Goal: Transaction & Acquisition: Purchase product/service

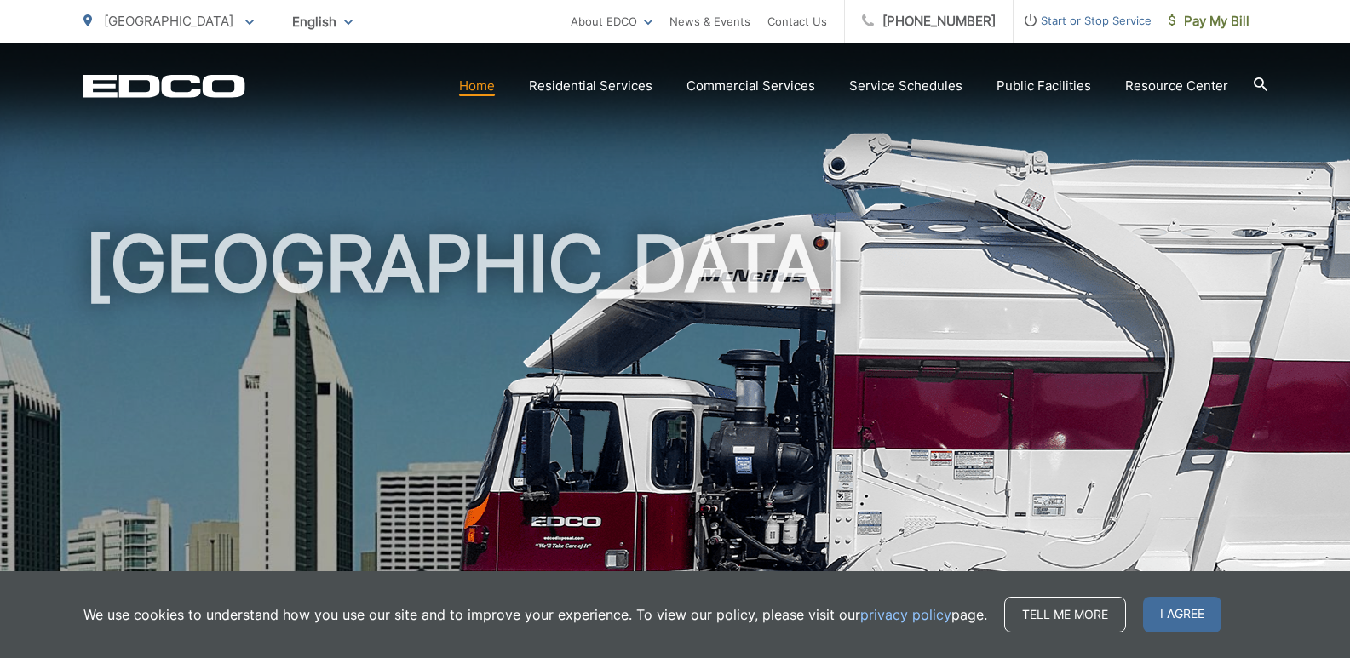
click at [245, 20] on icon at bounding box center [249, 23] width 9 height 6
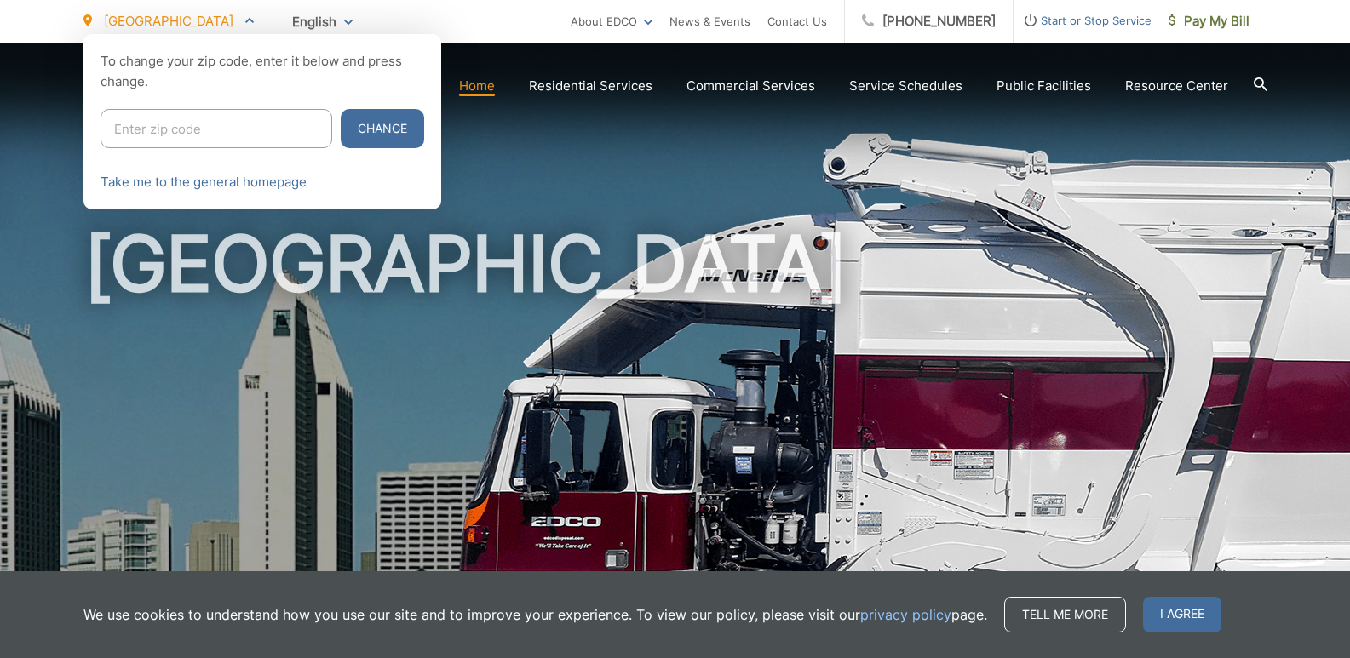
click at [137, 127] on input "Enter zip code" at bounding box center [217, 128] width 232 height 39
type input "92025"
click at [344, 120] on button "Change" at bounding box center [382, 128] width 83 height 39
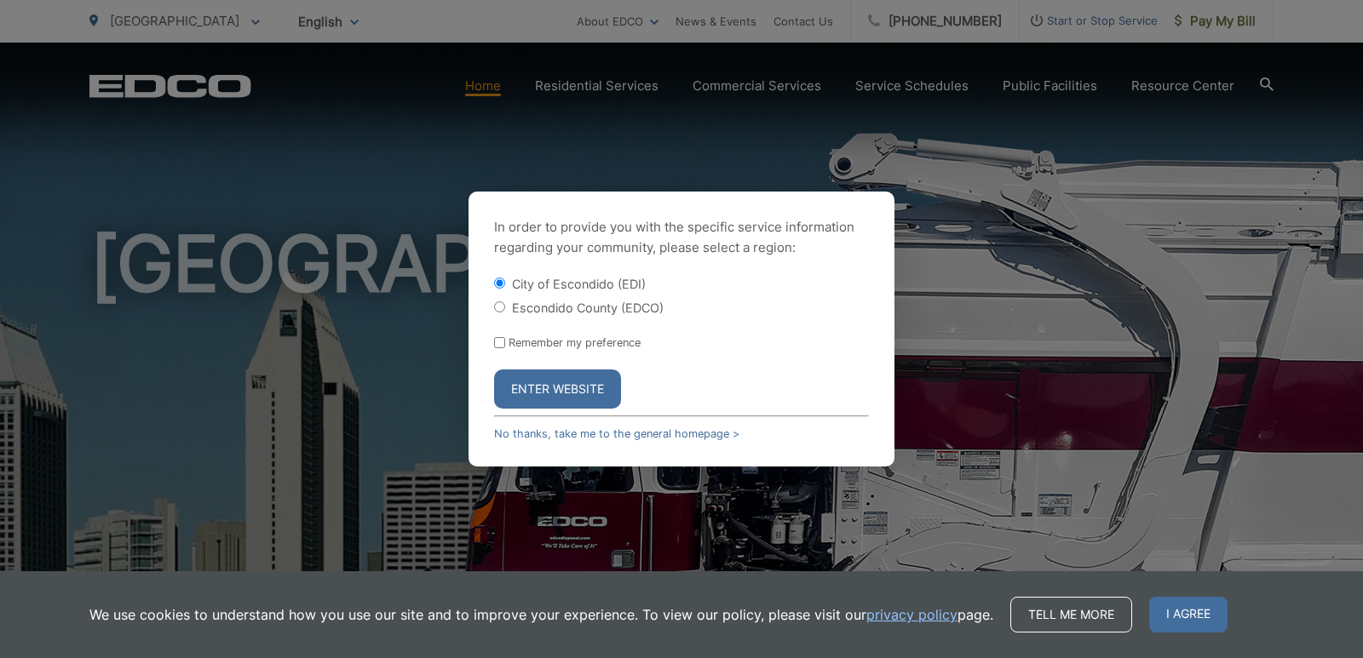
click at [189, 18] on div "In order to provide you with the specific service information regarding your co…" at bounding box center [681, 329] width 1363 height 658
click at [518, 388] on button "Enter Website" at bounding box center [557, 389] width 127 height 39
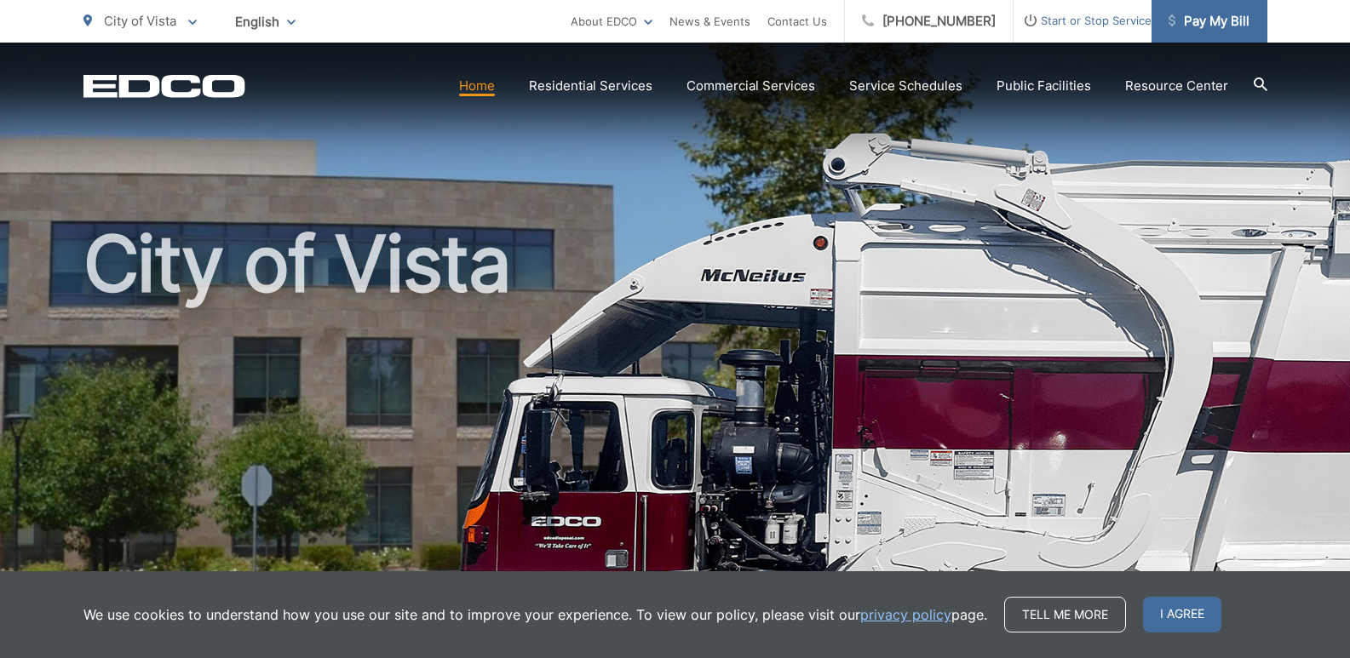
click at [1216, 18] on span "Pay My Bill" at bounding box center [1209, 21] width 81 height 20
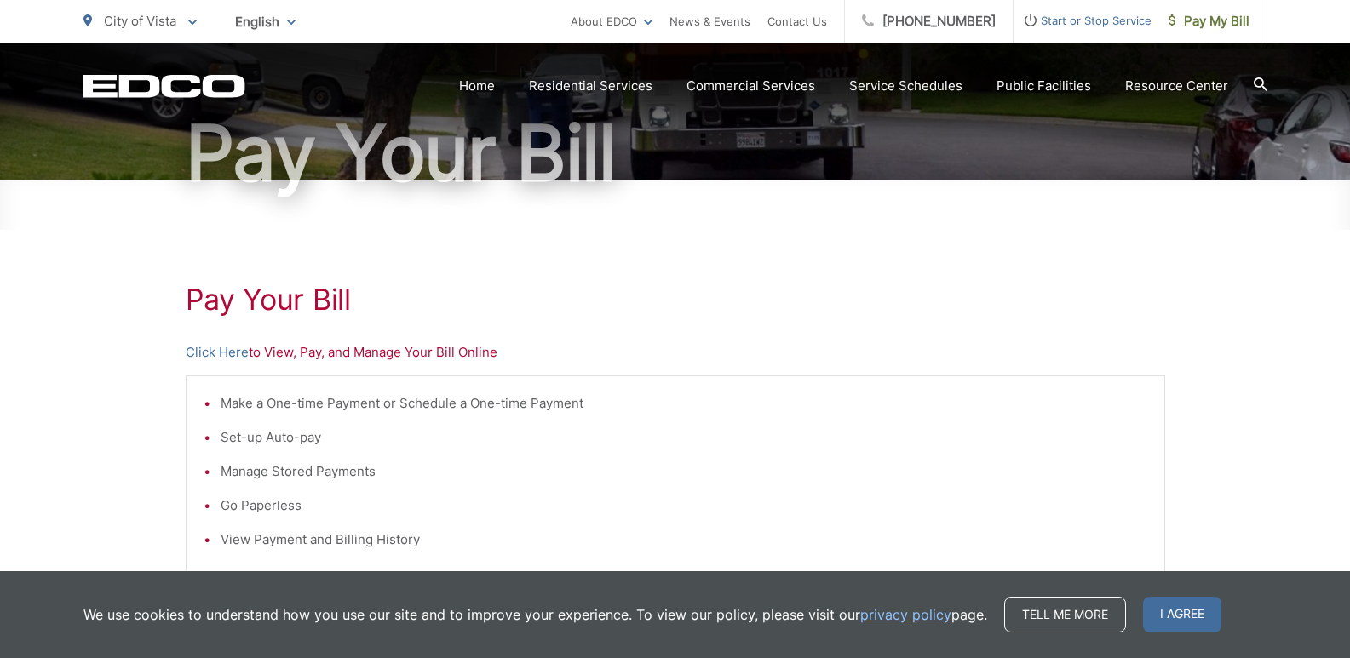
scroll to position [170, 0]
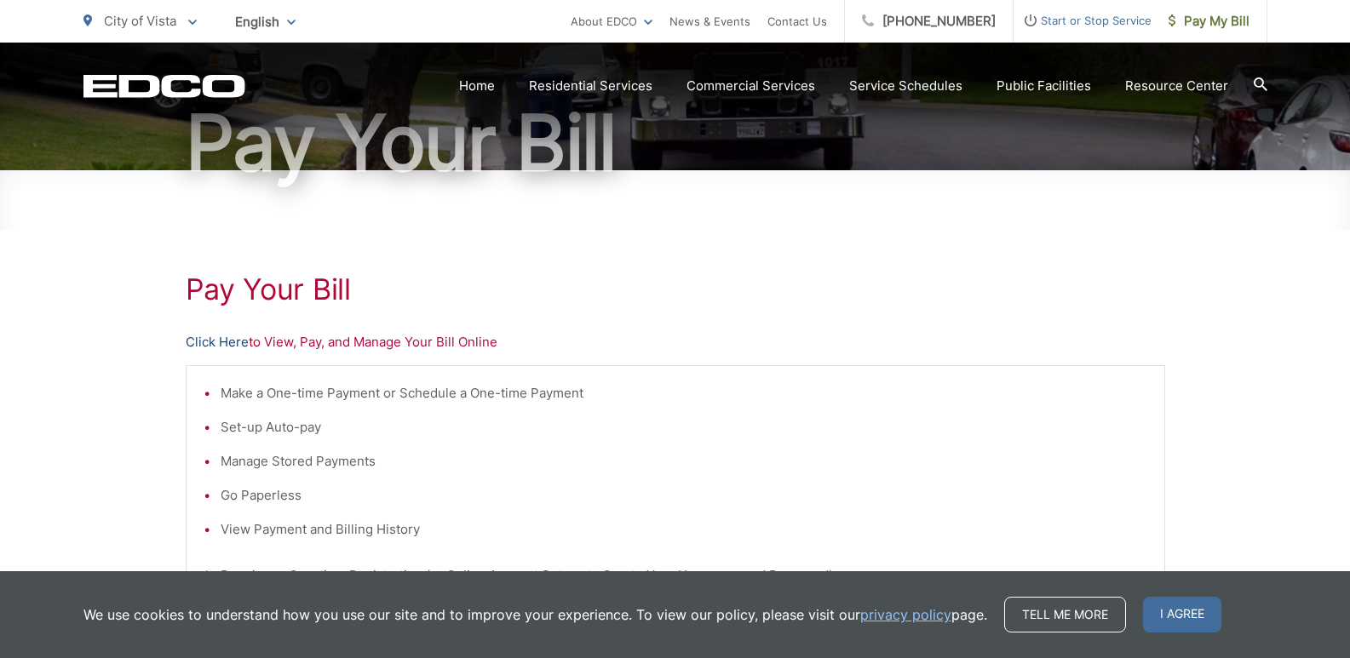
click at [209, 339] on link "Click Here" at bounding box center [217, 342] width 63 height 20
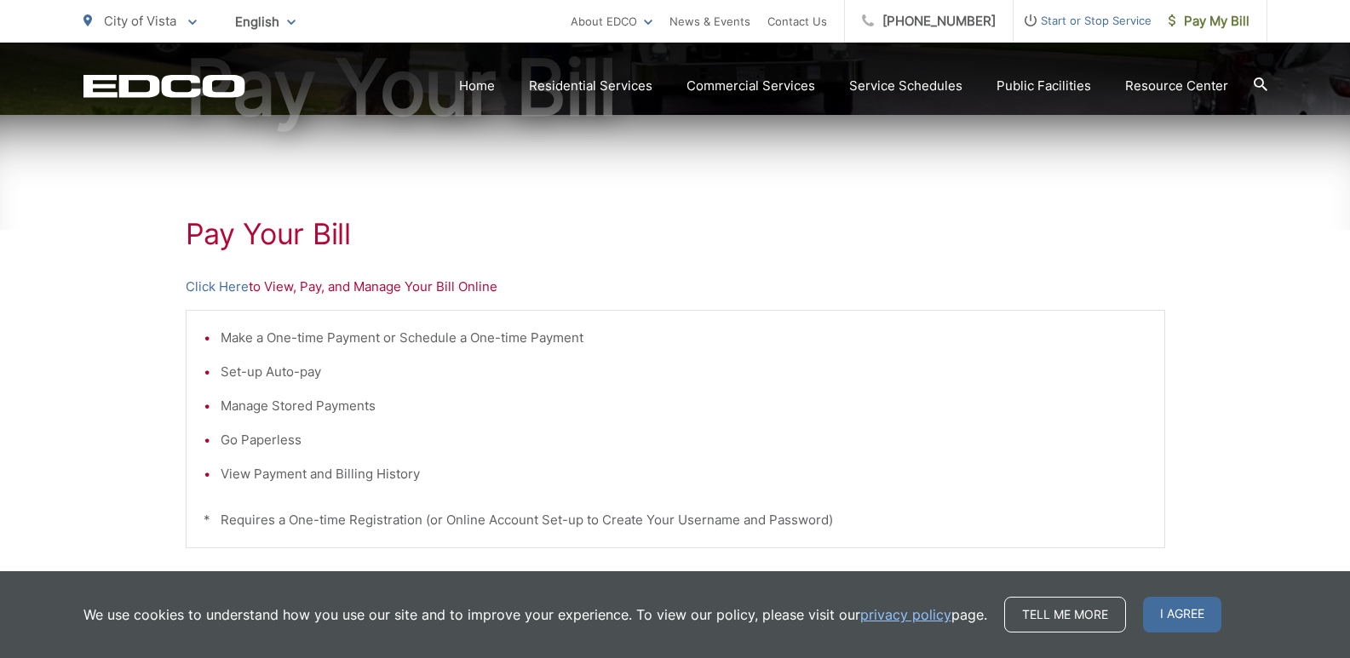
scroll to position [256, 0]
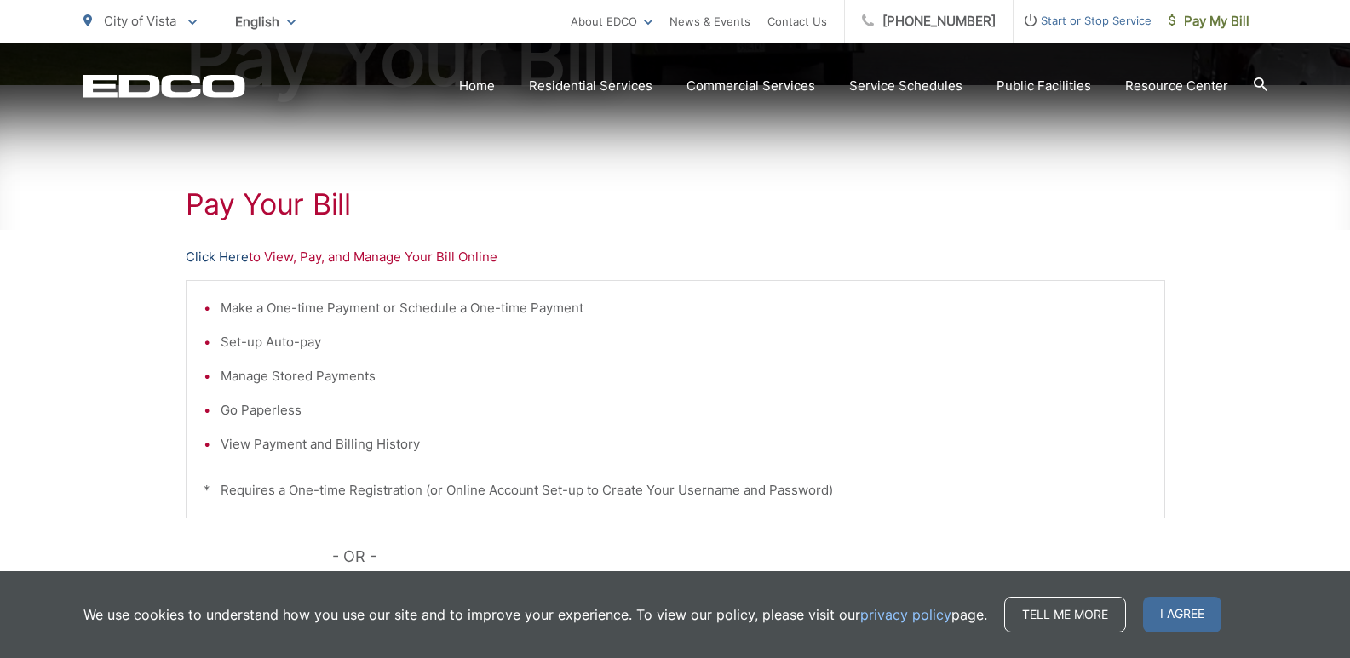
click at [204, 253] on link "Click Here" at bounding box center [217, 257] width 63 height 20
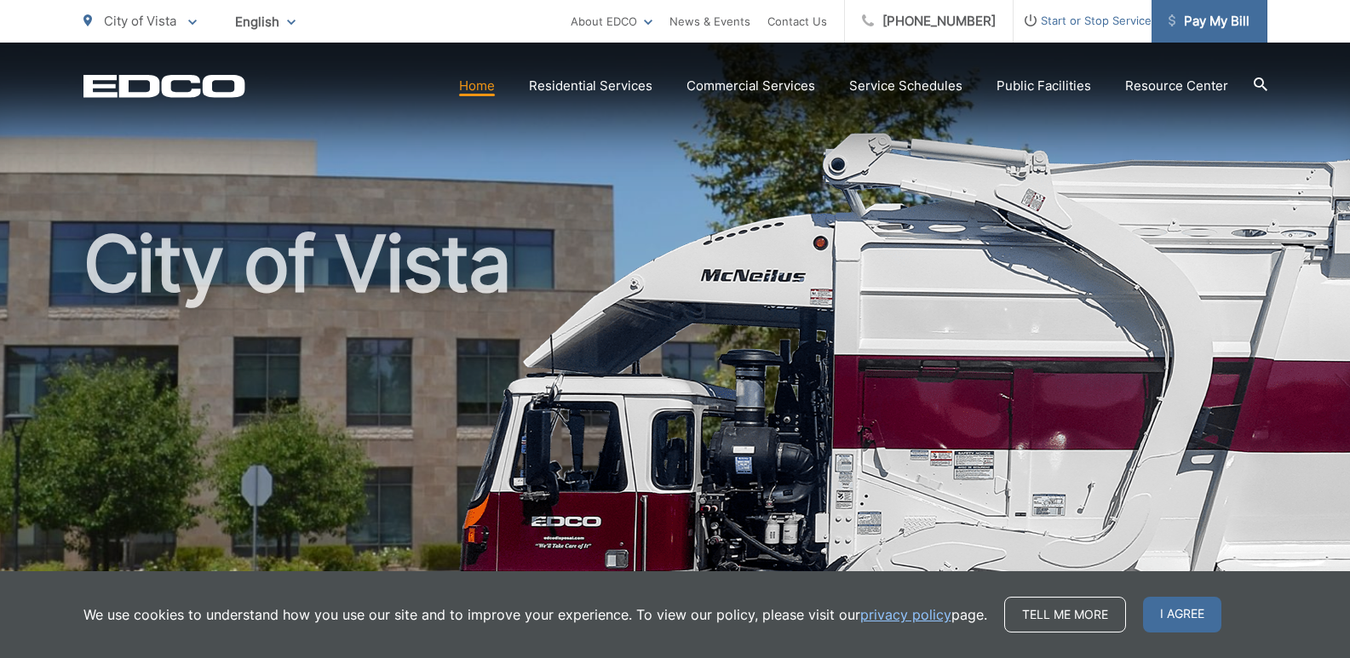
click at [1198, 26] on span "Pay My Bill" at bounding box center [1209, 21] width 81 height 20
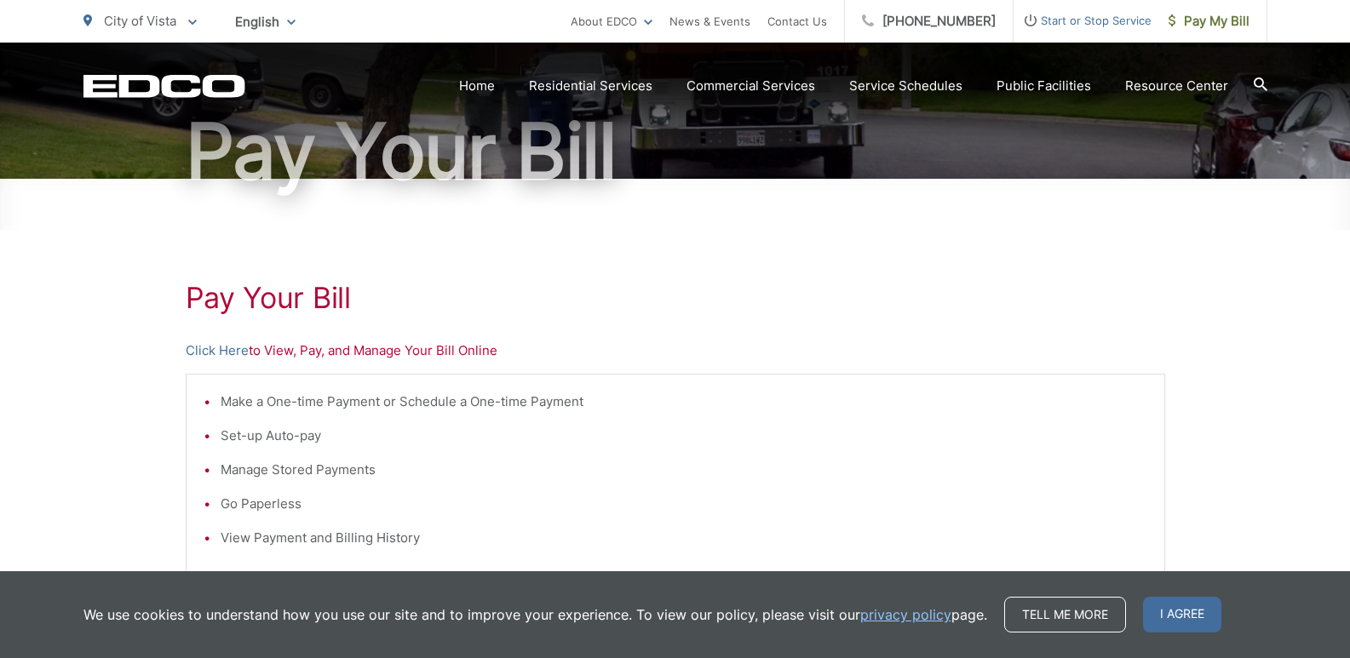
scroll to position [341, 0]
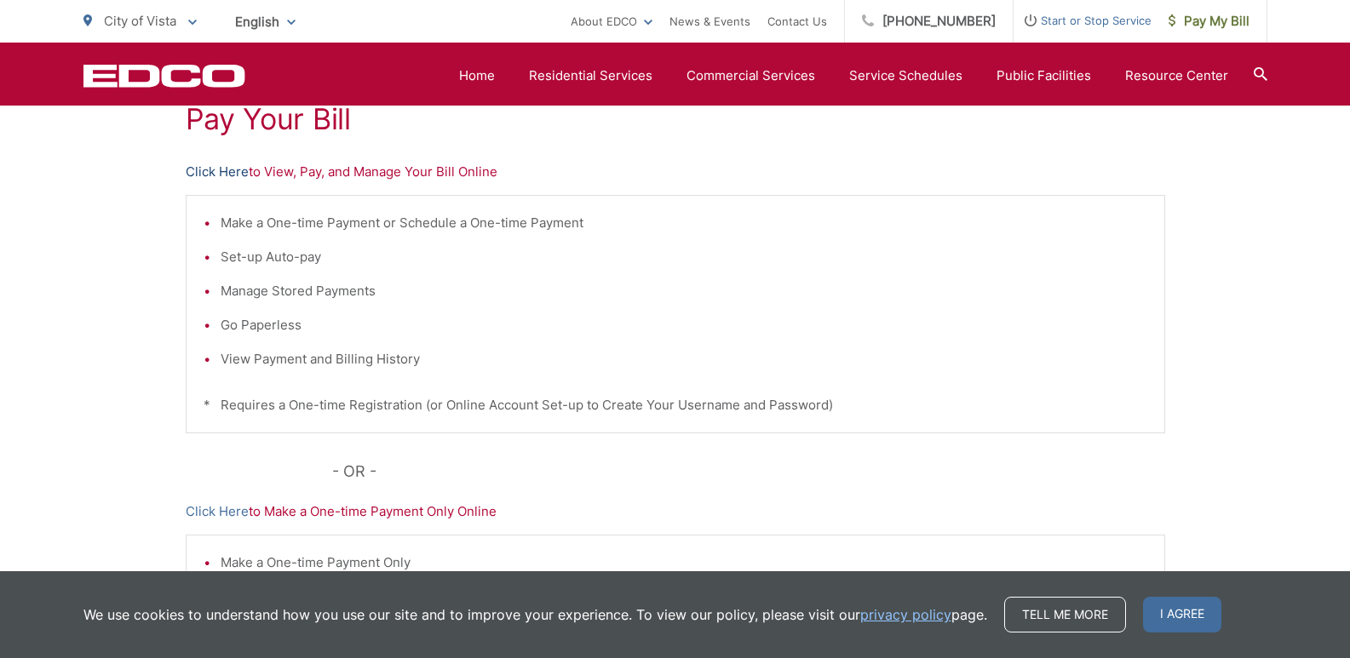
click at [214, 170] on link "Click Here" at bounding box center [217, 172] width 63 height 20
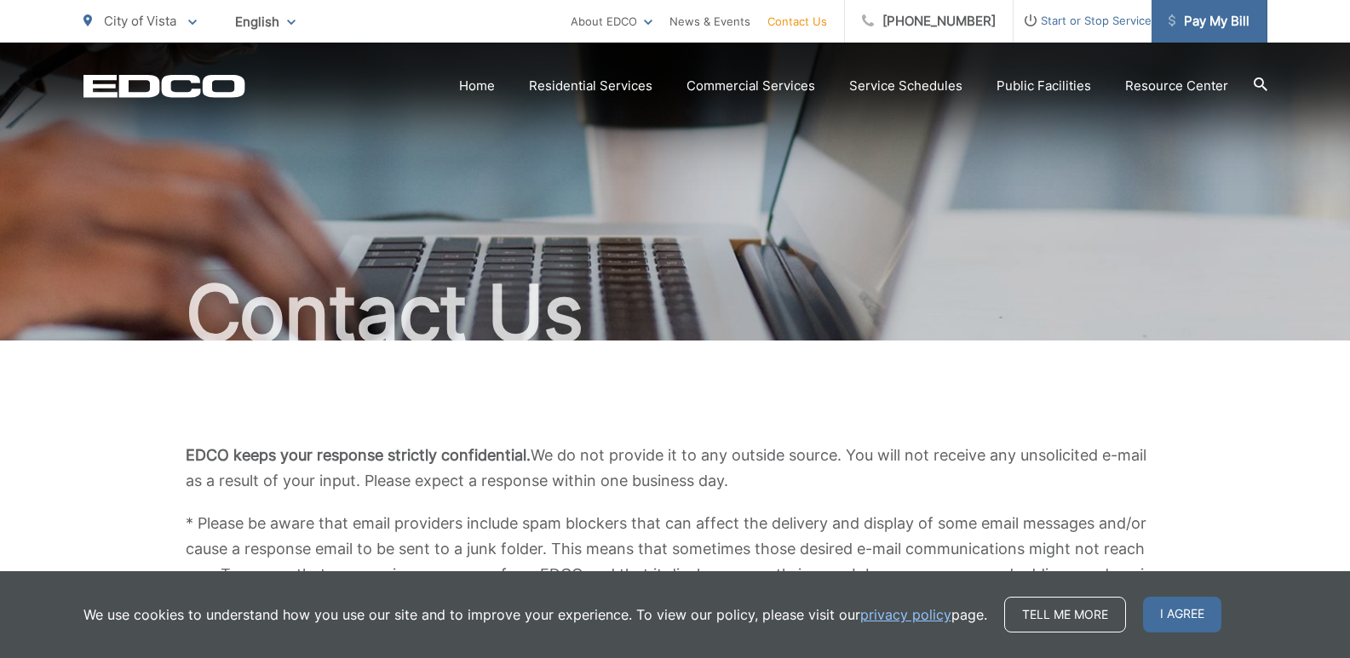
click at [1216, 25] on span "Pay My Bill" at bounding box center [1209, 21] width 81 height 20
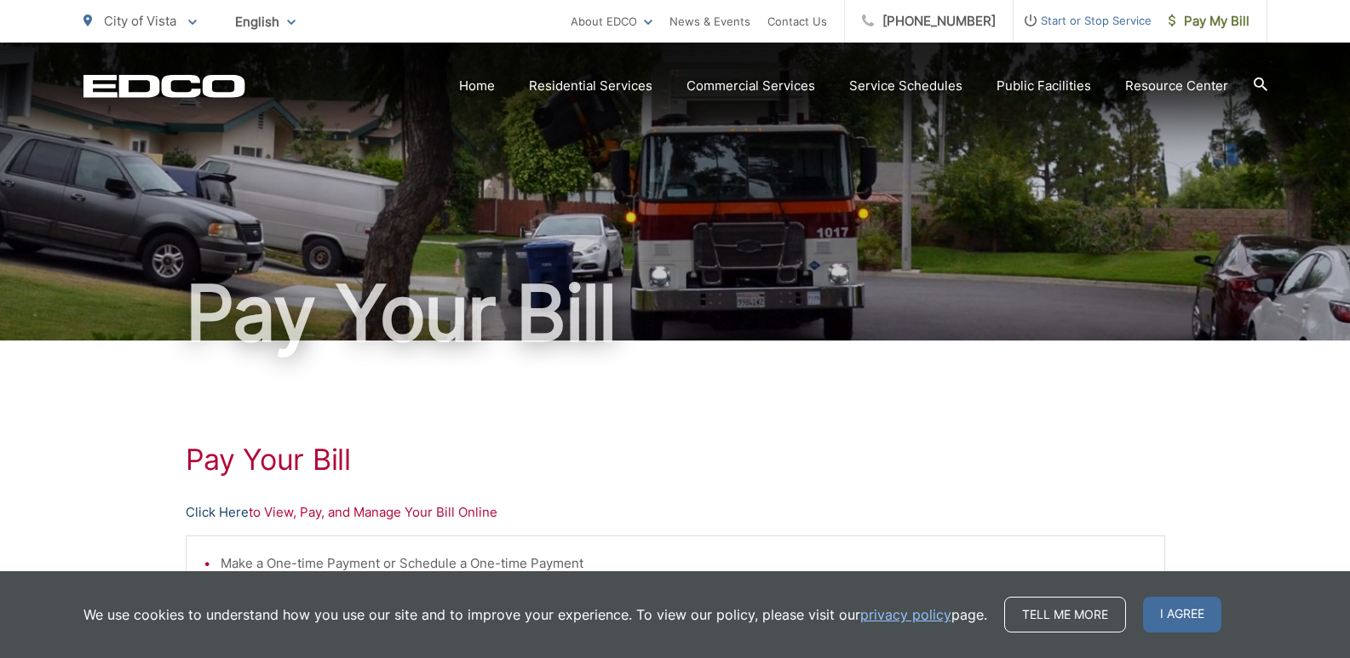
click at [210, 509] on link "Click Here" at bounding box center [217, 513] width 63 height 20
